Goal: Transaction & Acquisition: Download file/media

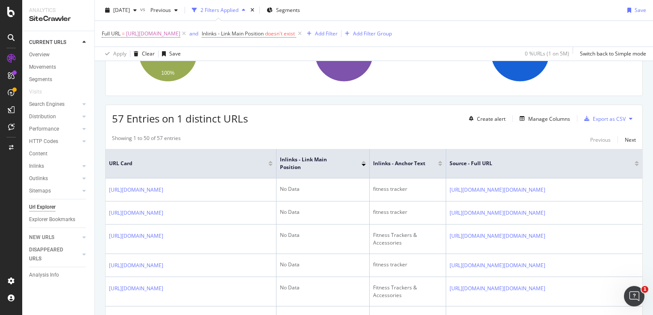
scroll to position [128, 0]
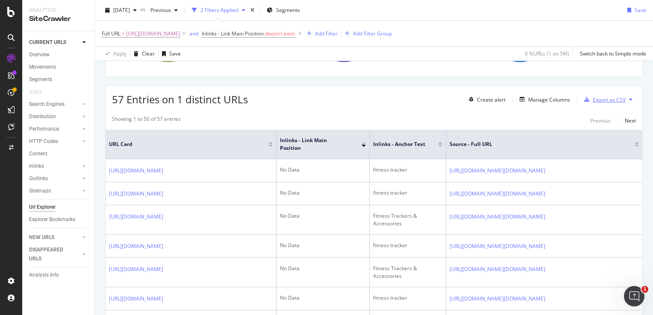
click at [610, 98] on div "Export as CSV" at bounding box center [609, 99] width 33 height 7
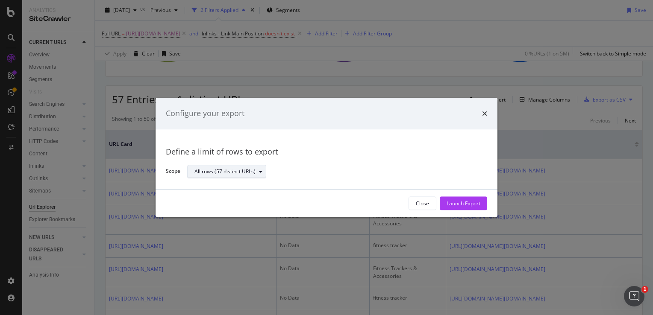
click at [225, 175] on div "All rows (57 distinct URLs)" at bounding box center [229, 172] width 71 height 12
click at [332, 158] on div "Define a limit of rows to export Scope All rows (57 distinct URLs)" at bounding box center [326, 160] width 321 height 40
click at [468, 203] on div "Launch Export" at bounding box center [464, 203] width 34 height 7
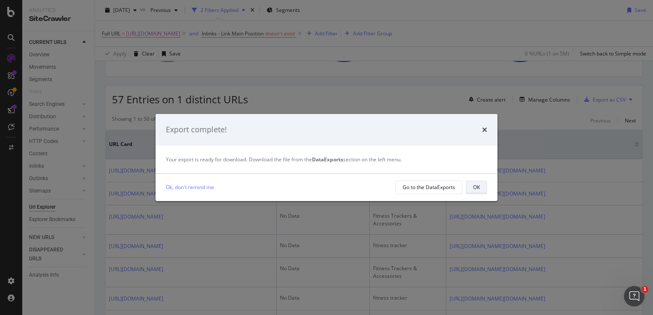
click at [472, 189] on button "OK" at bounding box center [476, 188] width 21 height 14
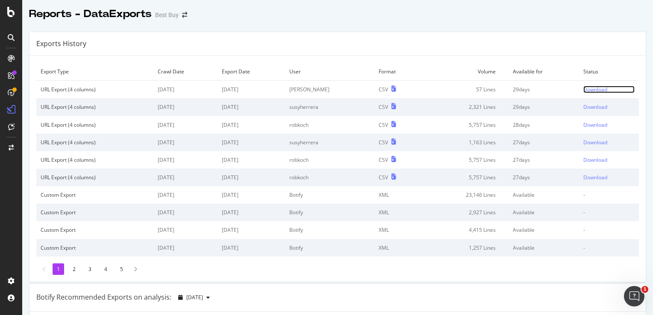
click at [586, 88] on div "Download" at bounding box center [595, 89] width 24 height 7
